Goal: Navigation & Orientation: Find specific page/section

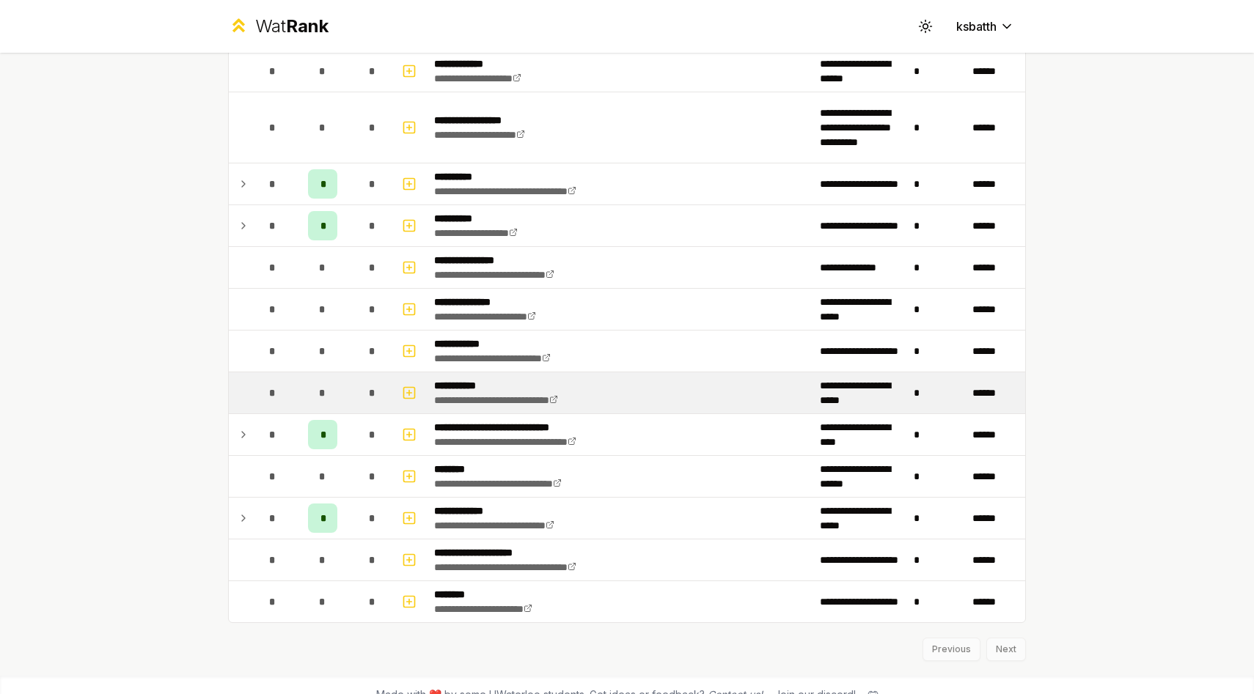
scroll to position [2311, 0]
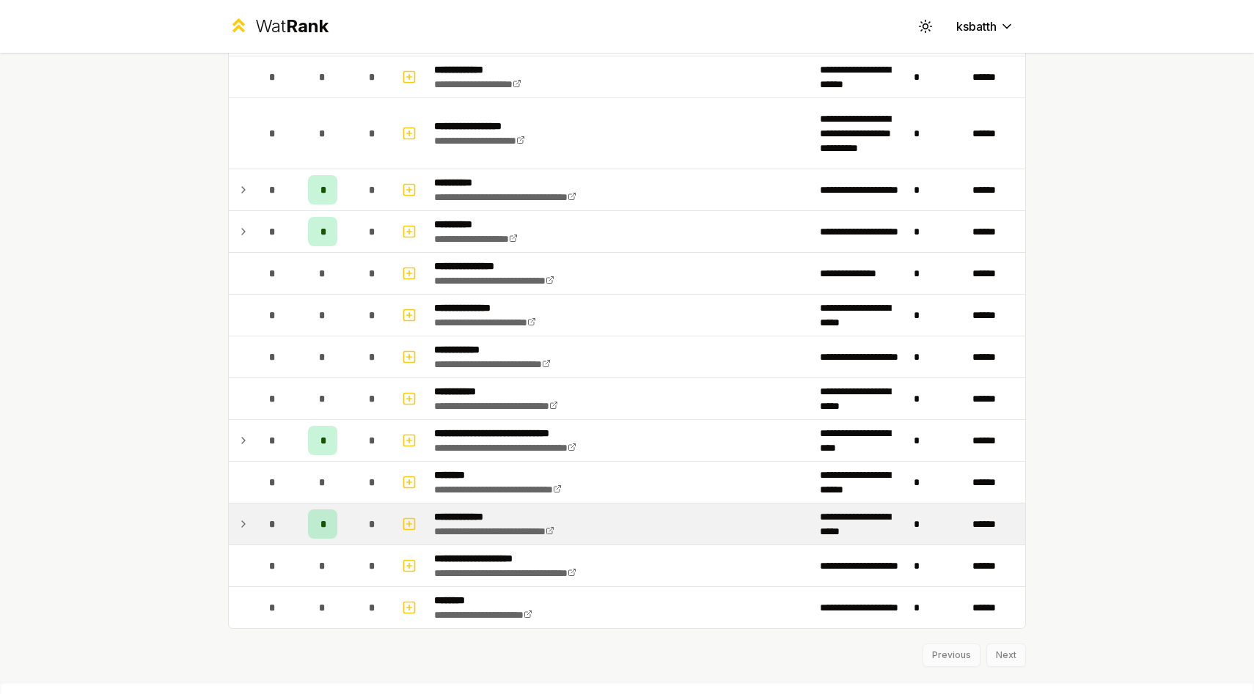
click at [243, 529] on icon at bounding box center [244, 524] width 12 height 18
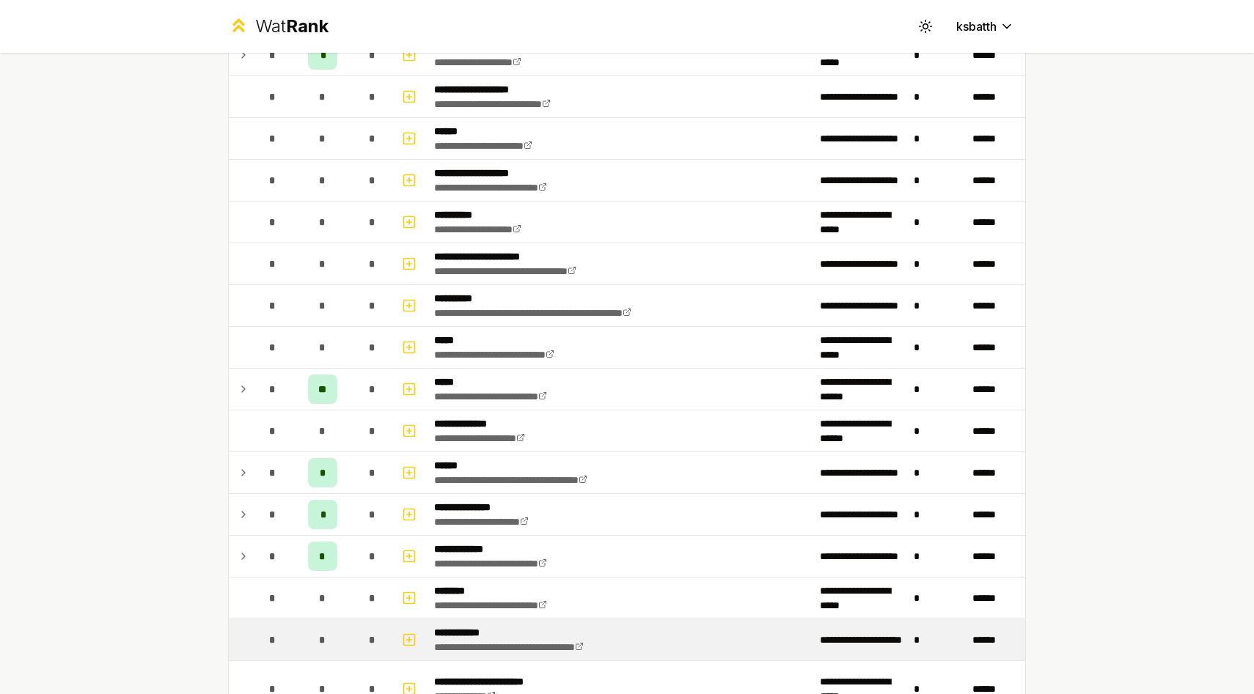
scroll to position [1248, 0]
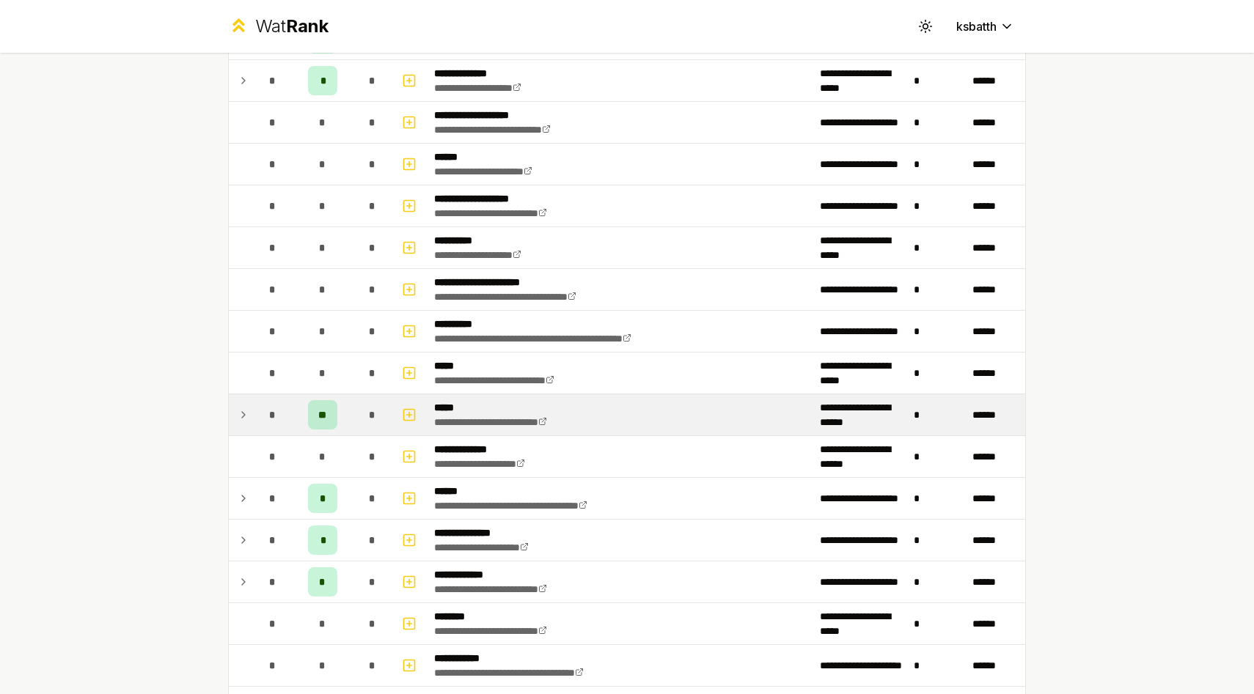
click at [242, 416] on icon at bounding box center [244, 415] width 12 height 18
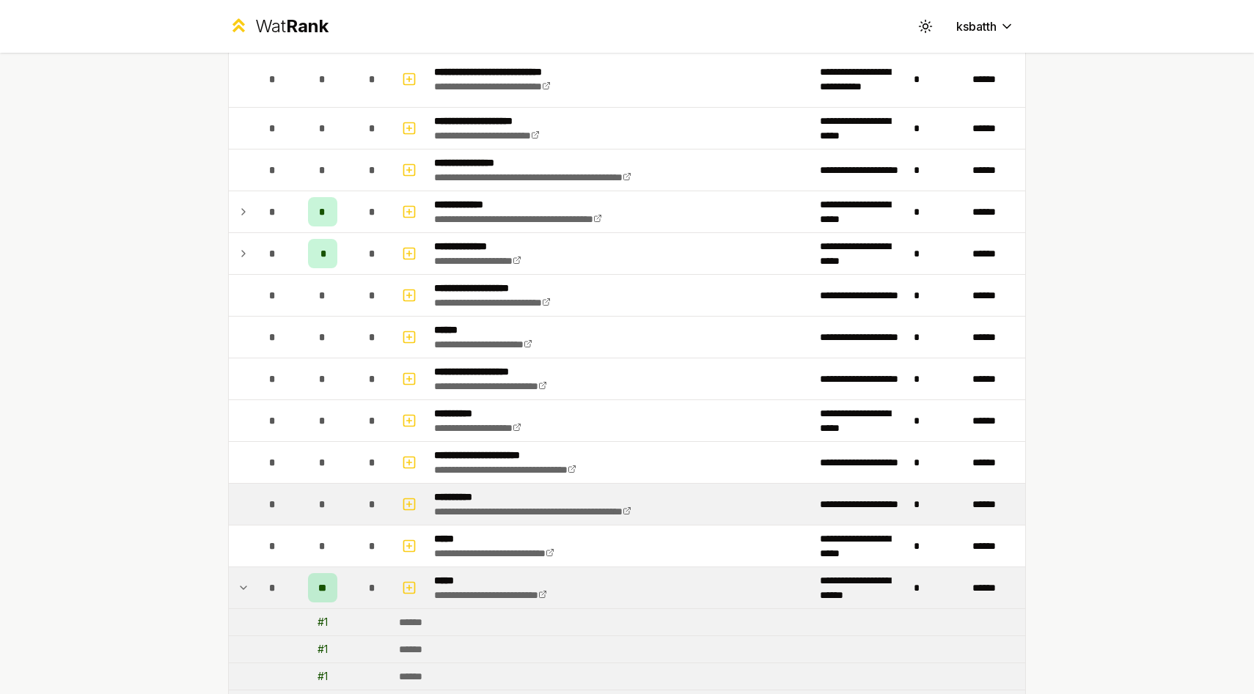
scroll to position [937, 0]
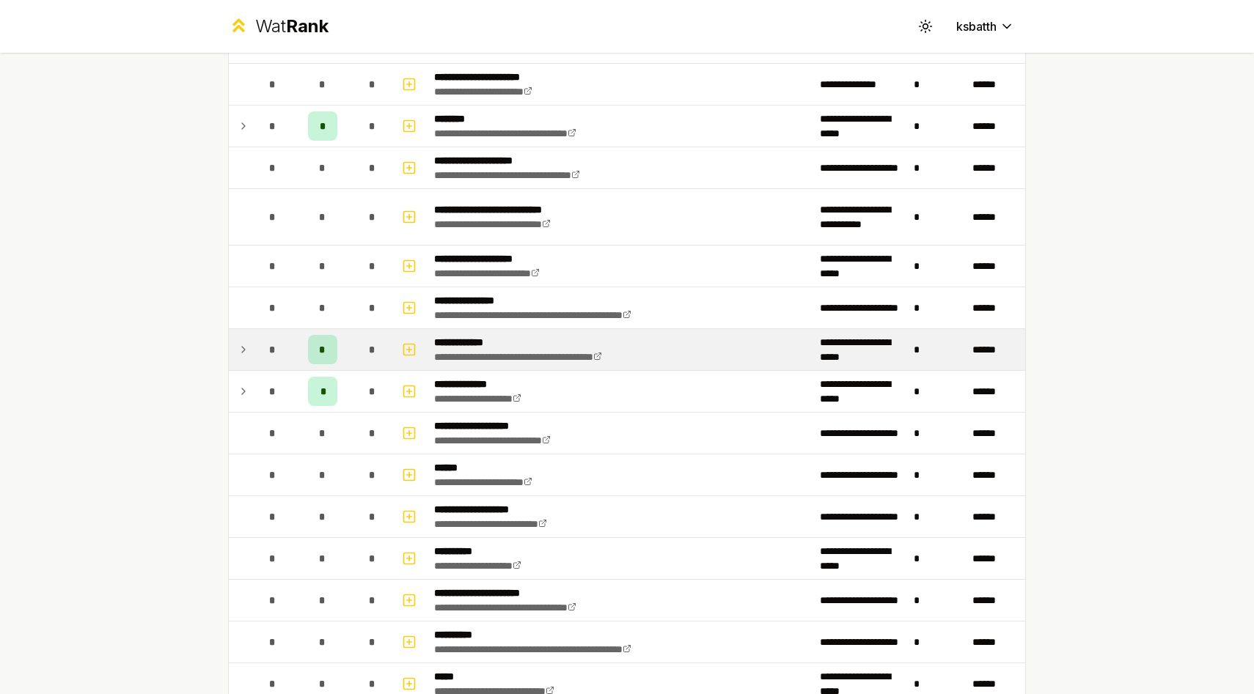
click at [248, 351] on icon at bounding box center [244, 350] width 12 height 18
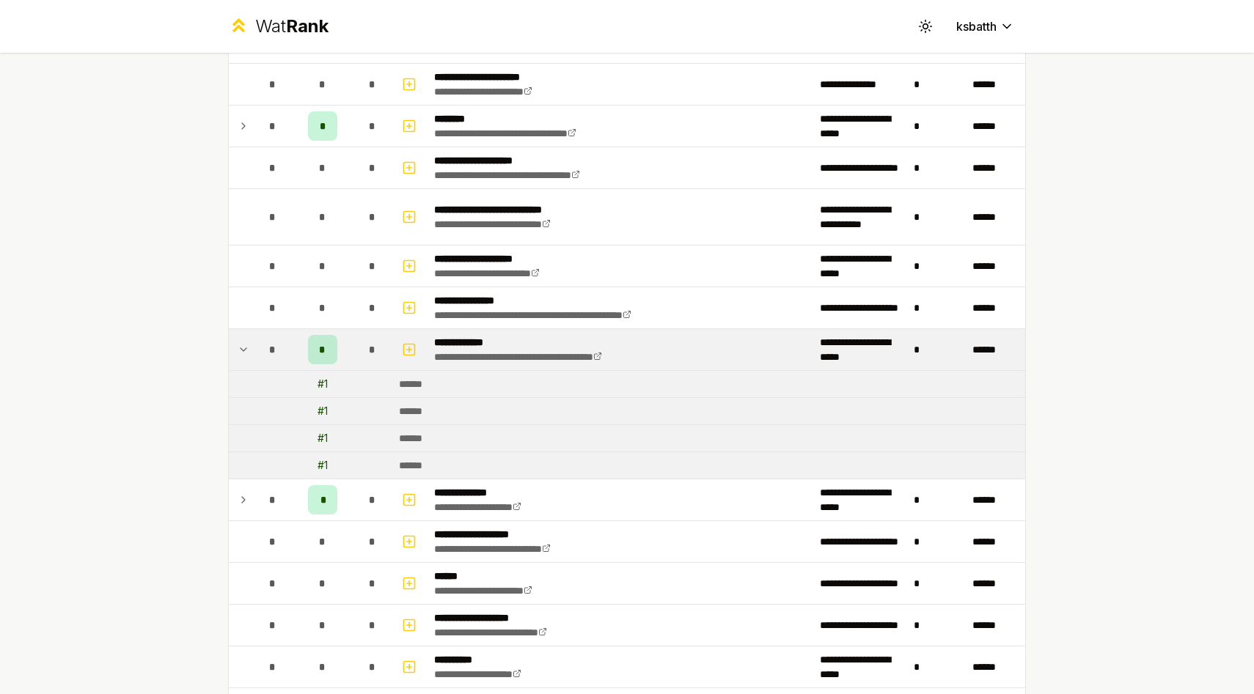
click at [248, 351] on icon at bounding box center [244, 350] width 12 height 18
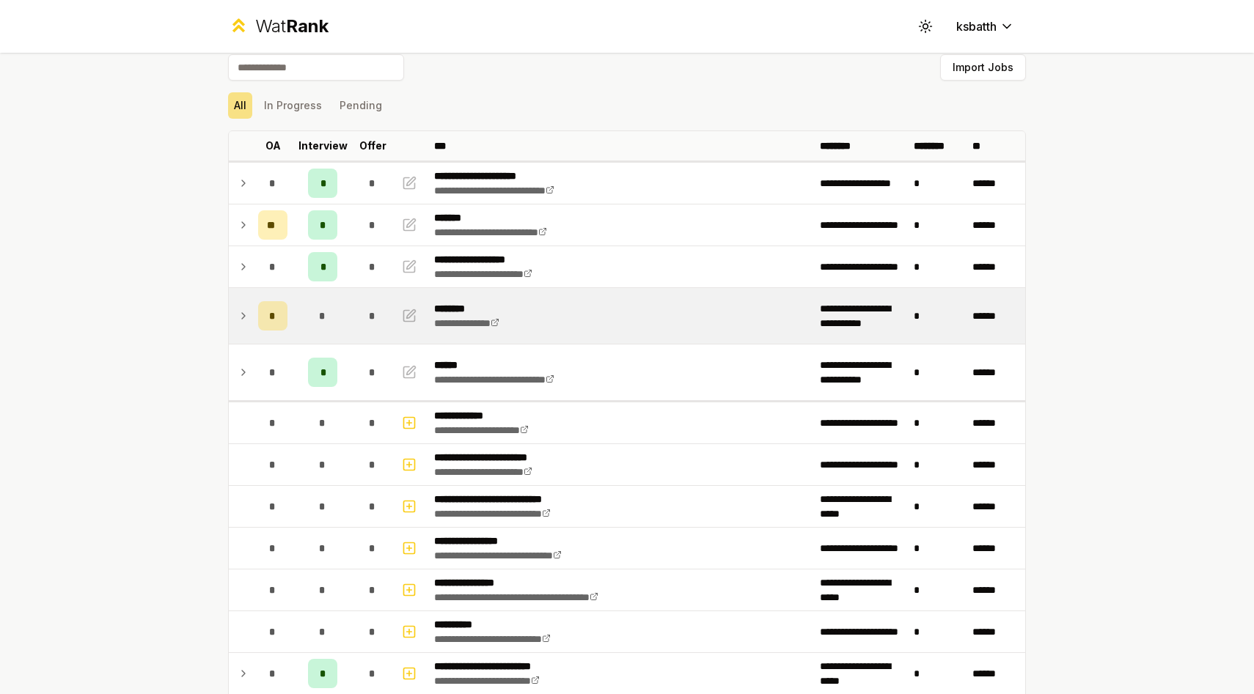
scroll to position [0, 0]
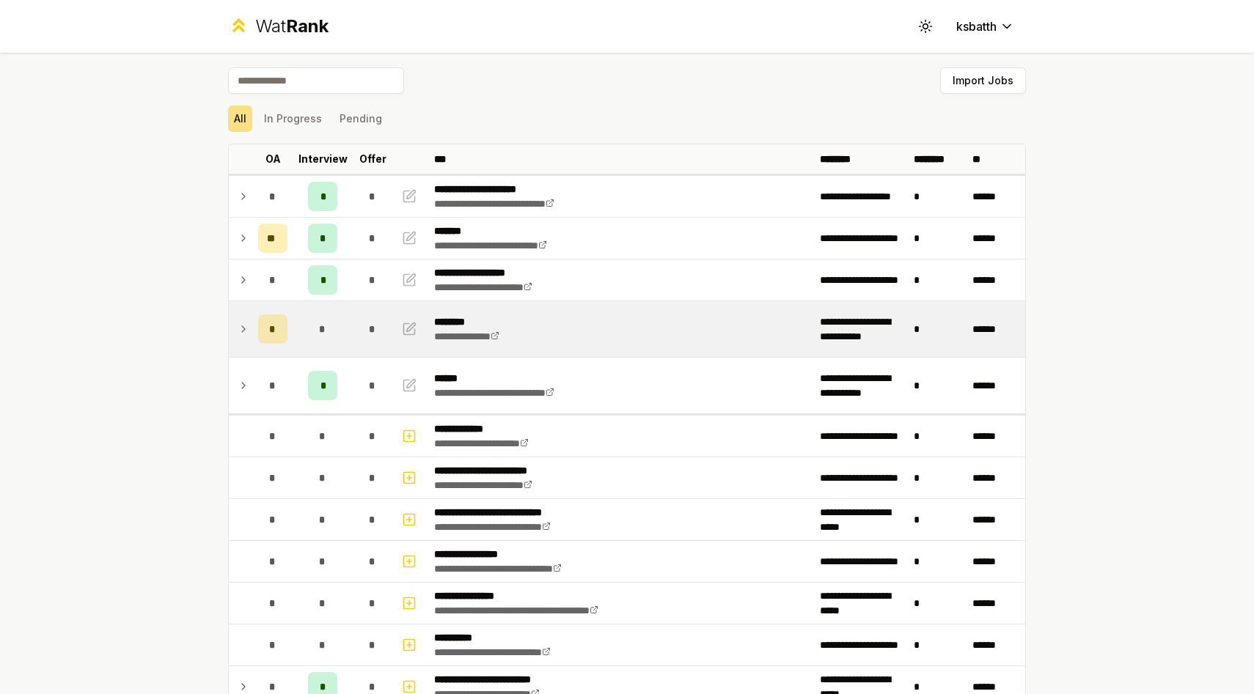
click at [244, 332] on icon at bounding box center [244, 329] width 12 height 18
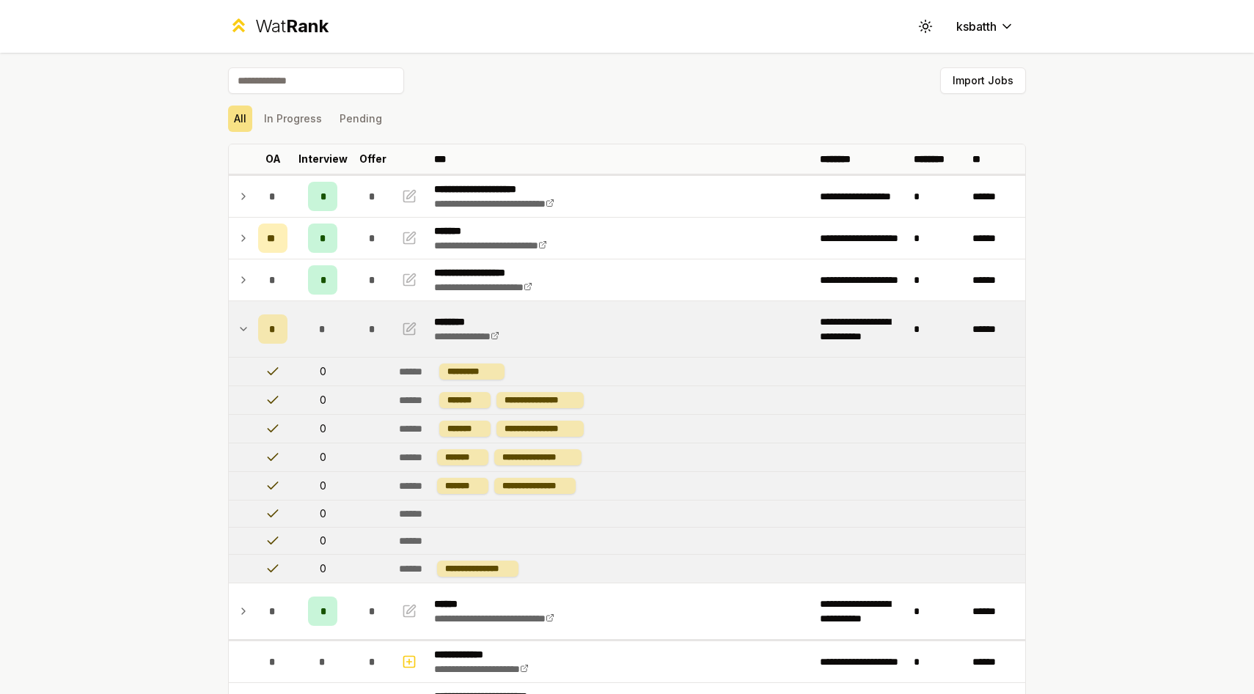
click at [240, 319] on td at bounding box center [240, 329] width 23 height 56
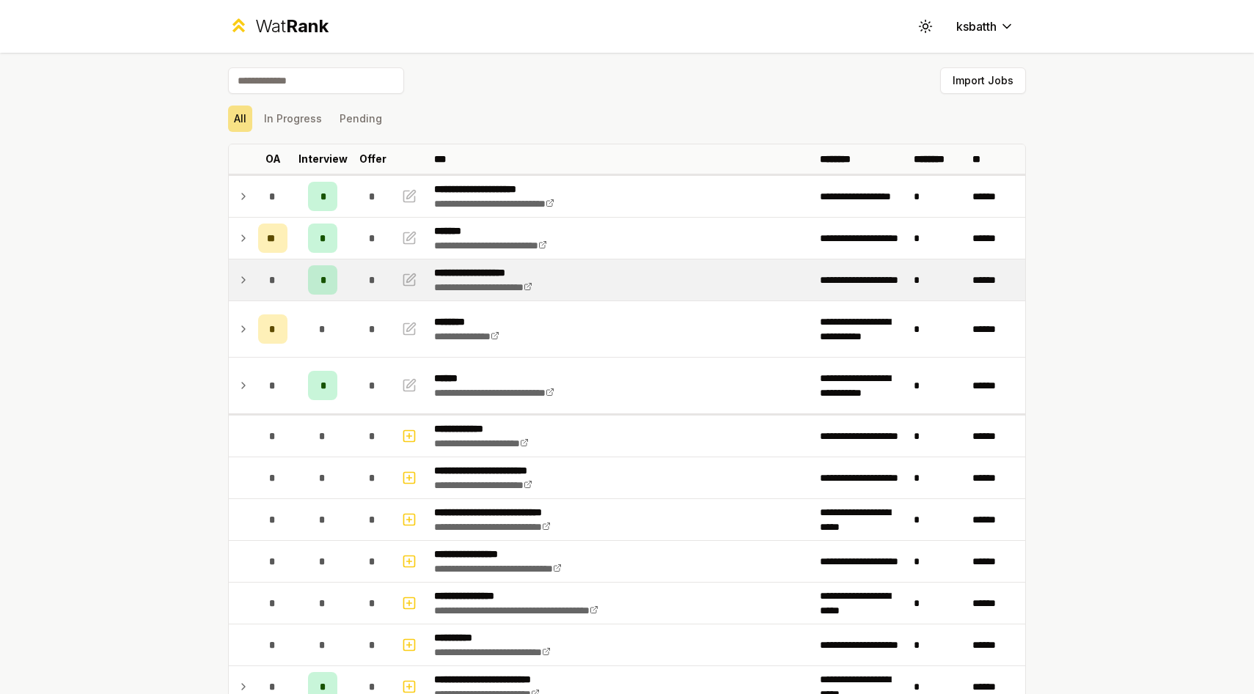
click at [244, 279] on icon at bounding box center [244, 280] width 12 height 18
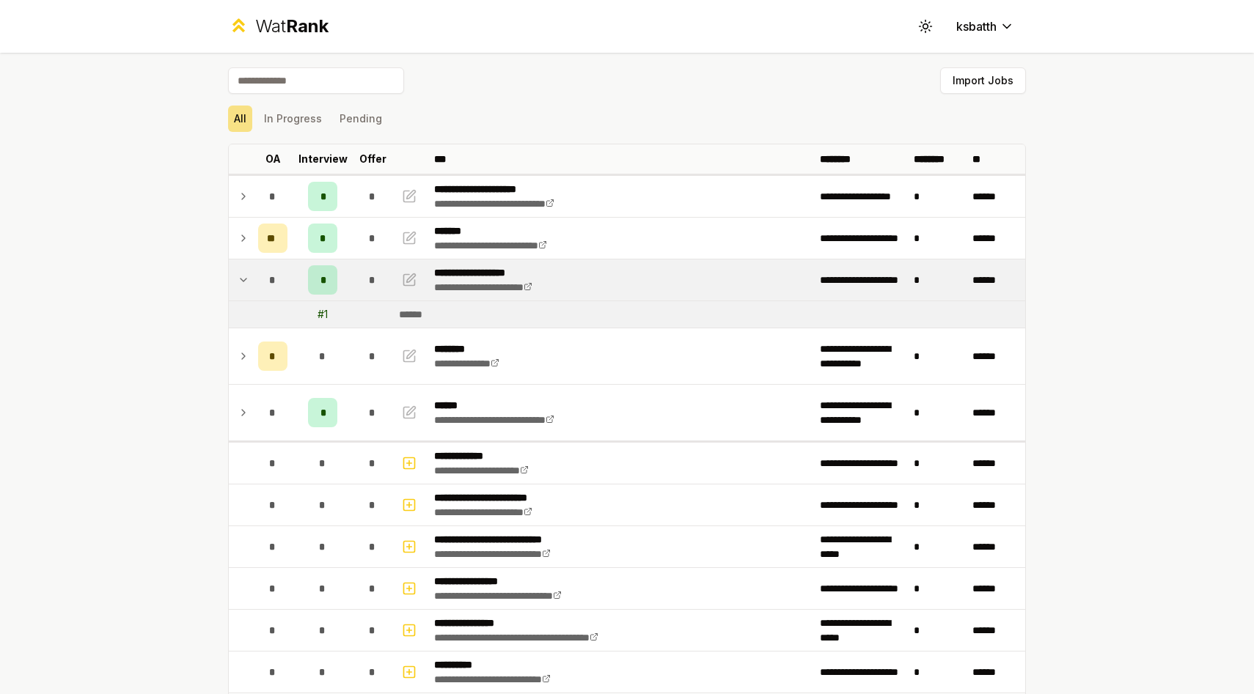
click at [244, 279] on icon at bounding box center [244, 280] width 12 height 18
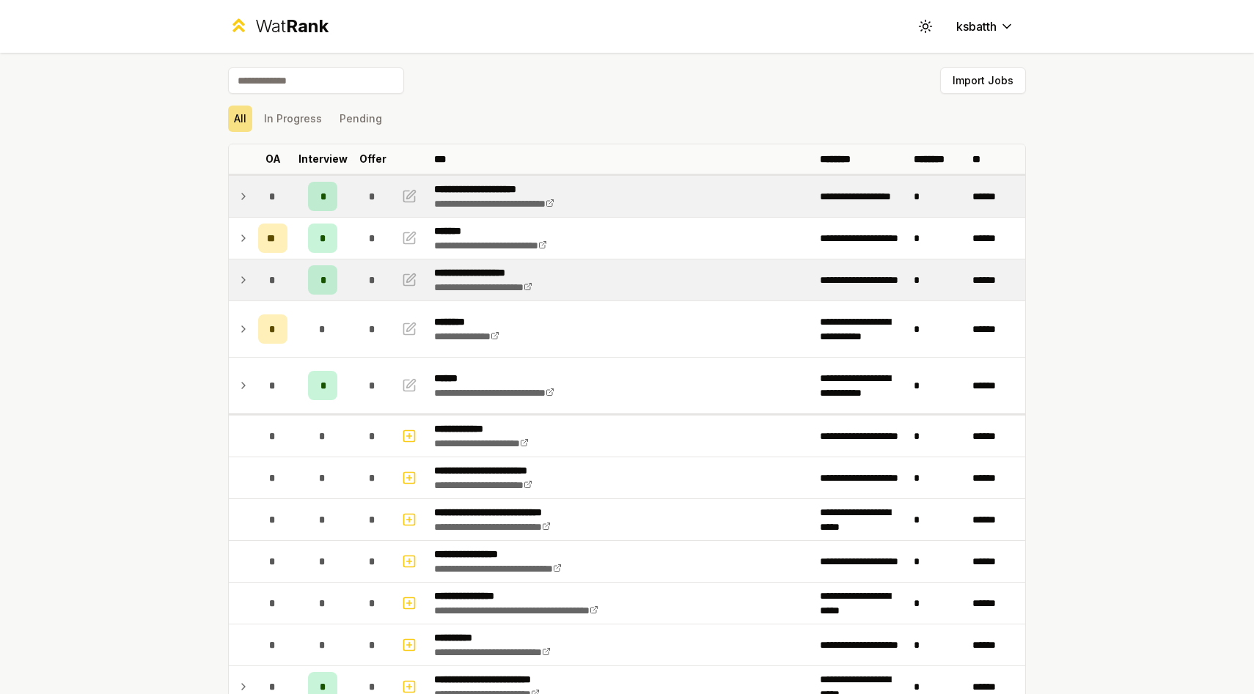
click at [246, 205] on td at bounding box center [240, 196] width 23 height 41
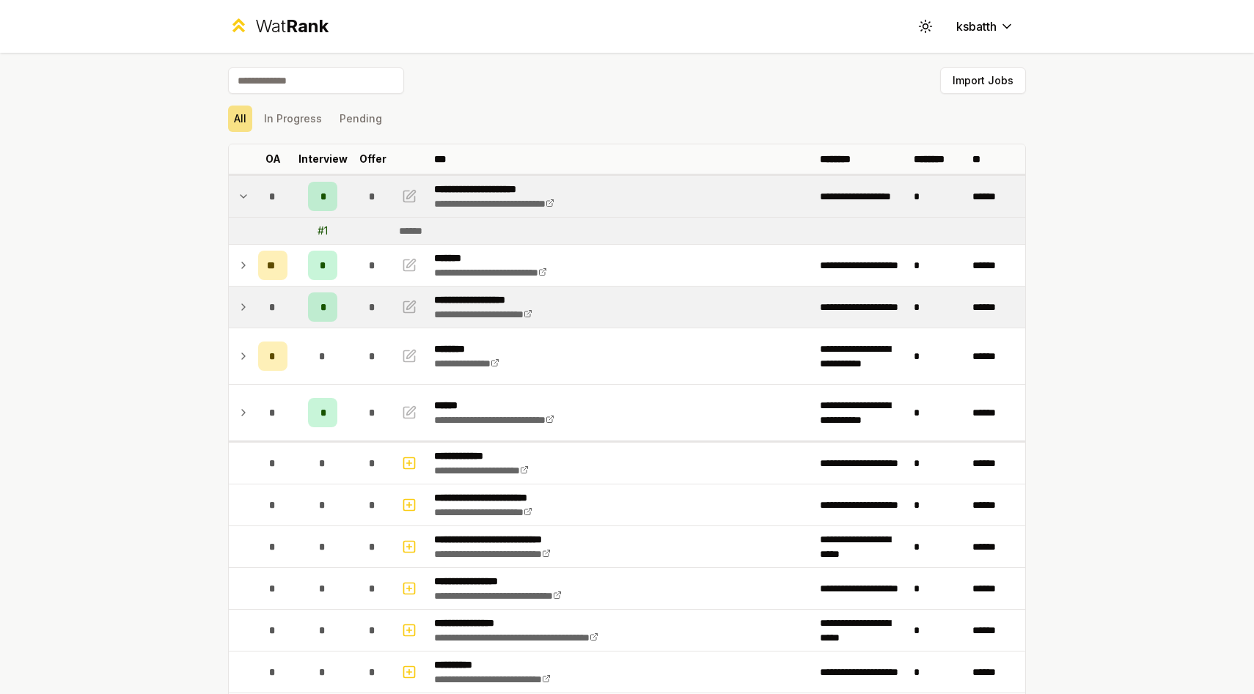
click at [246, 205] on td at bounding box center [240, 196] width 23 height 41
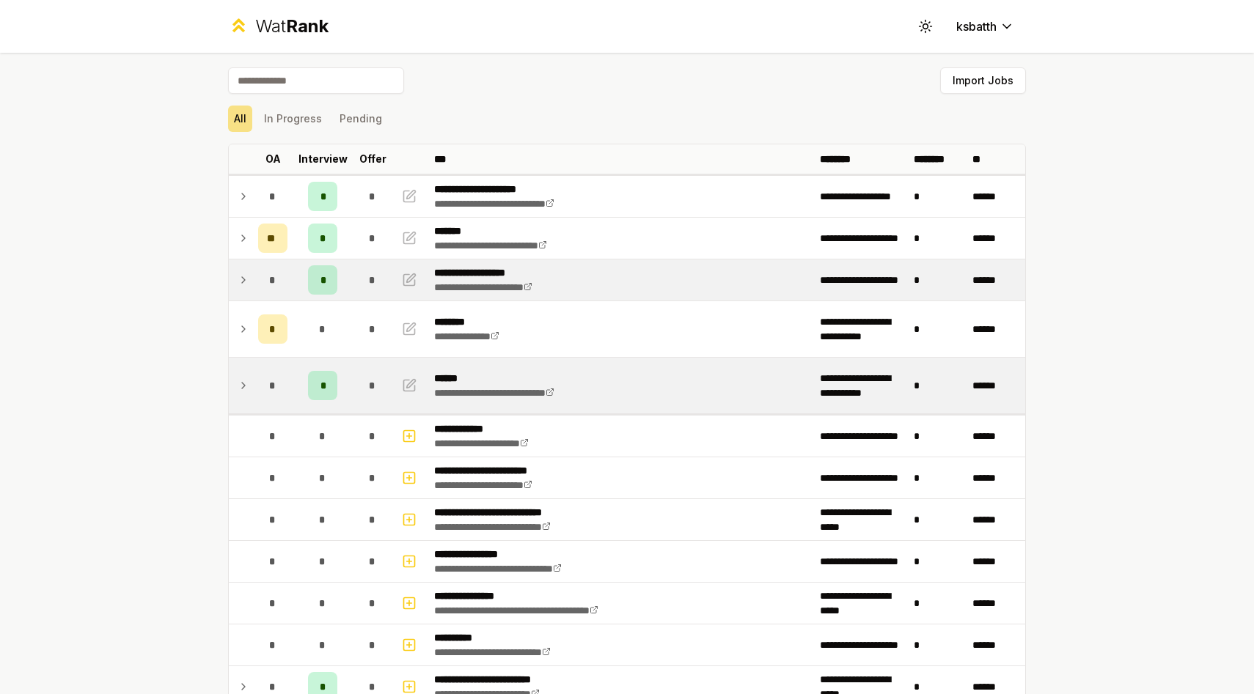
click at [238, 384] on icon at bounding box center [244, 386] width 12 height 18
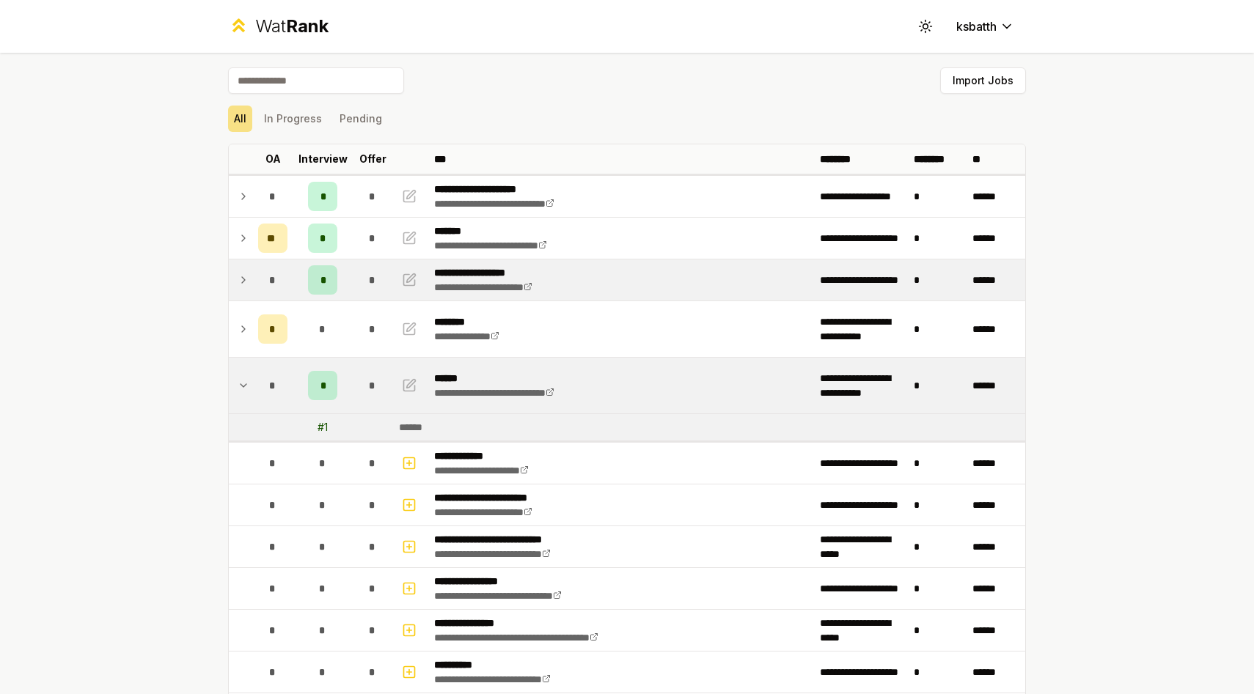
click at [241, 387] on icon at bounding box center [244, 386] width 12 height 18
